Goal: Transaction & Acquisition: Purchase product/service

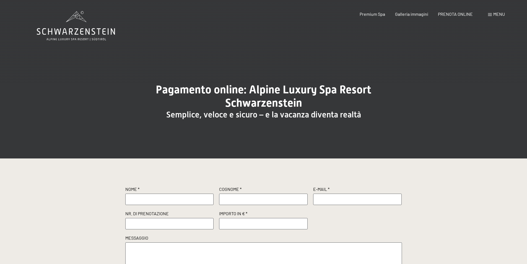
type input "[PERSON_NAME]"
type input "[EMAIL_ADDRESS][DOMAIN_NAME]"
click at [146, 224] on input "text" at bounding box center [169, 223] width 89 height 11
paste input "R57451/2025"
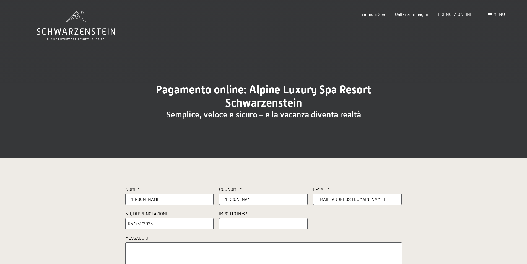
type input "R57451/2025"
click at [261, 219] on input "number" at bounding box center [263, 223] width 89 height 11
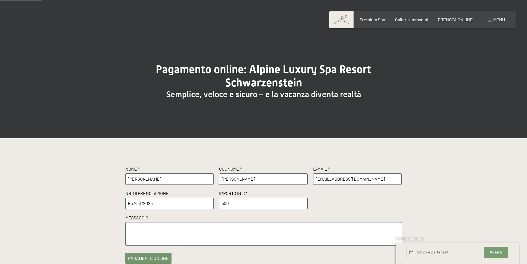
scroll to position [55, 0]
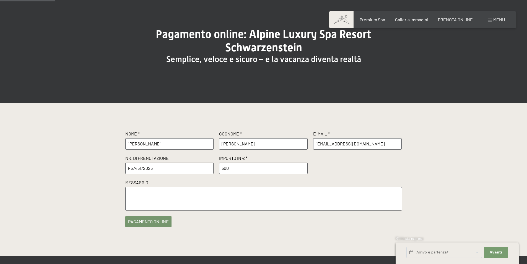
type input "500"
click at [150, 222] on button "pagamento online" at bounding box center [148, 221] width 46 height 11
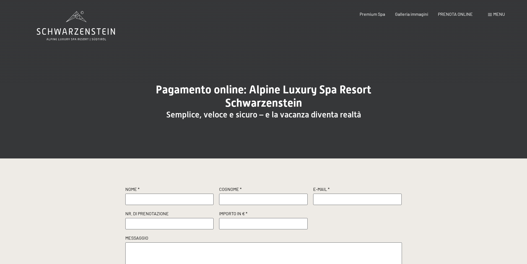
click at [167, 195] on input "text" at bounding box center [169, 198] width 89 height 11
type input "[PERSON_NAME]"
type input "[EMAIL_ADDRESS][DOMAIN_NAME]"
drag, startPoint x: 153, startPoint y: 231, endPoint x: 156, endPoint y: 227, distance: 4.9
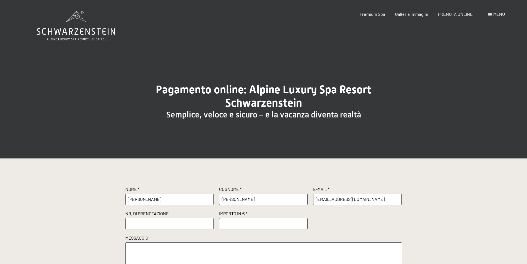
click at [154, 231] on div "Nome * VERONICA Cognome * MATTIVI E-Mail * veriu86@gmail.com Nr. di prenotazion…" at bounding box center [263, 226] width 277 height 80
click at [159, 226] on input "text" at bounding box center [169, 223] width 89 height 11
paste input "R57451/2025"
type input "R57451/2025"
click at [239, 225] on input "number" at bounding box center [263, 223] width 89 height 11
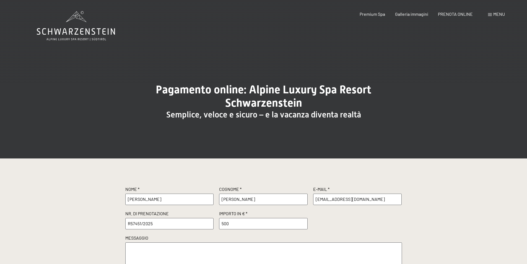
type input "500"
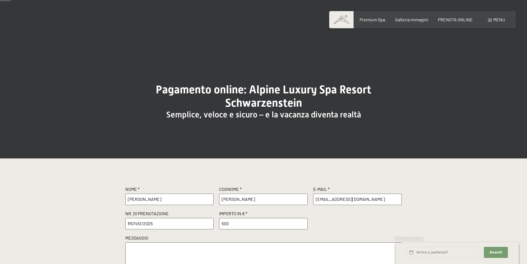
scroll to position [55, 0]
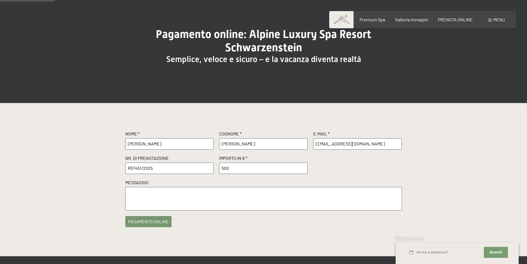
click at [141, 219] on button "pagamento online" at bounding box center [148, 221] width 46 height 11
